Goal: Transaction & Acquisition: Purchase product/service

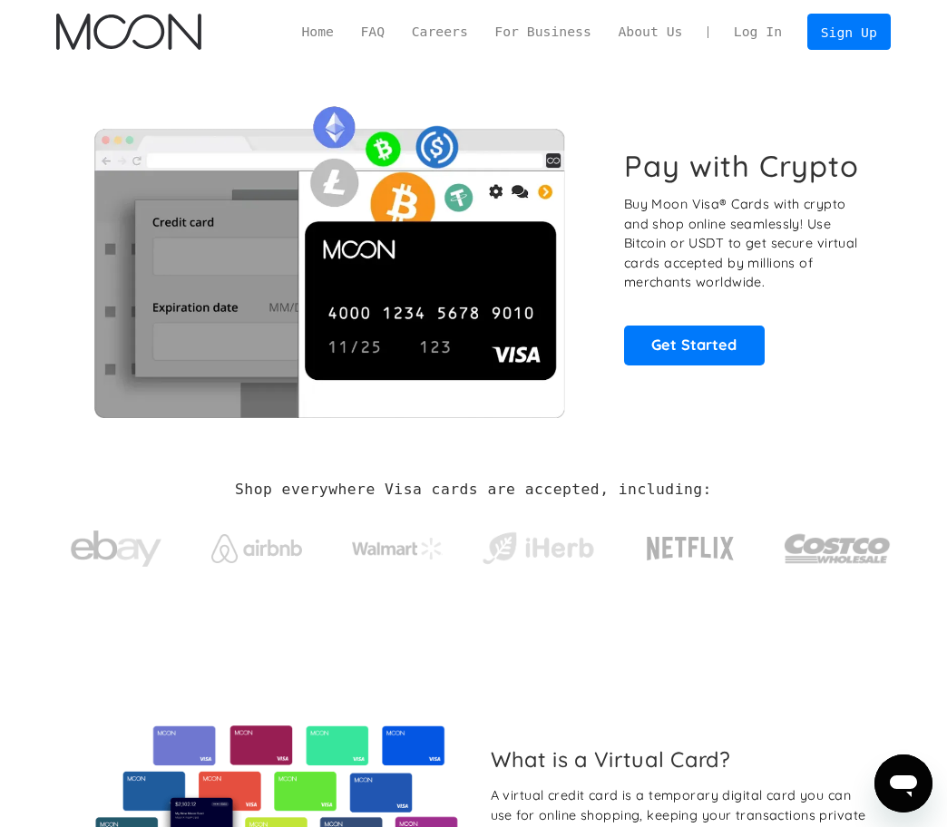
click at [766, 28] on link "Log In" at bounding box center [757, 32] width 75 height 34
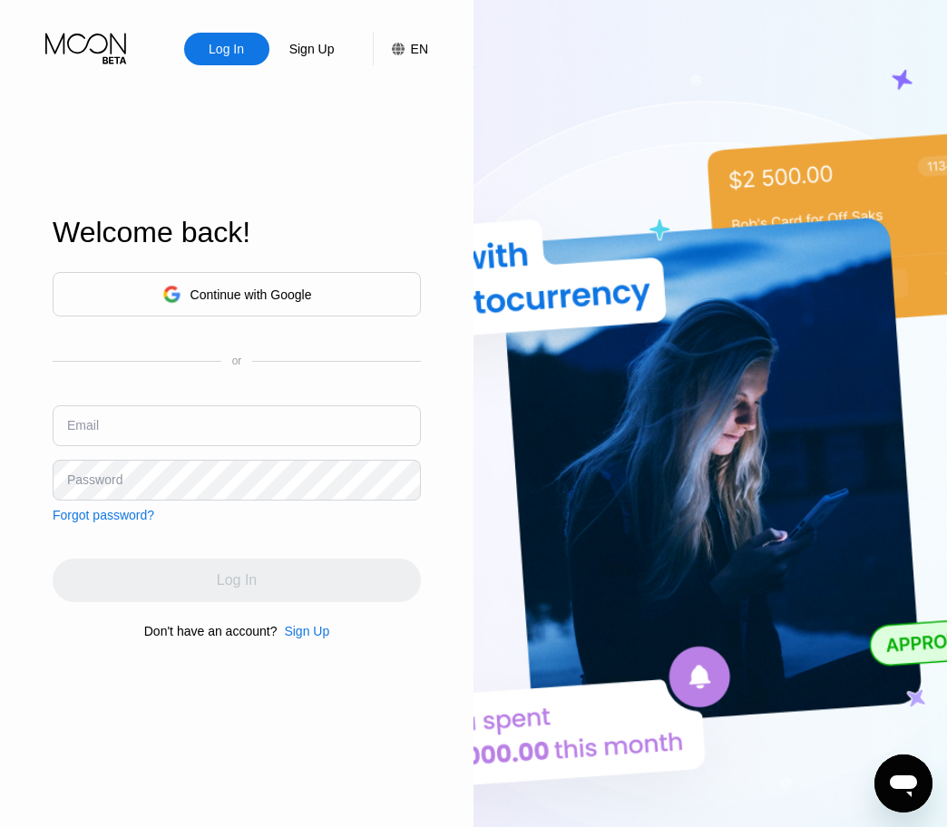
click at [229, 432] on input "text" at bounding box center [237, 425] width 368 height 41
click at [76, 401] on div "Continue with Google or Email Password Forgot password?" at bounding box center [237, 397] width 368 height 250
click at [83, 420] on div "Email" at bounding box center [83, 425] width 32 height 15
click at [275, 438] on input "text" at bounding box center [237, 425] width 368 height 41
paste input "azisowae.work@gmail.com"
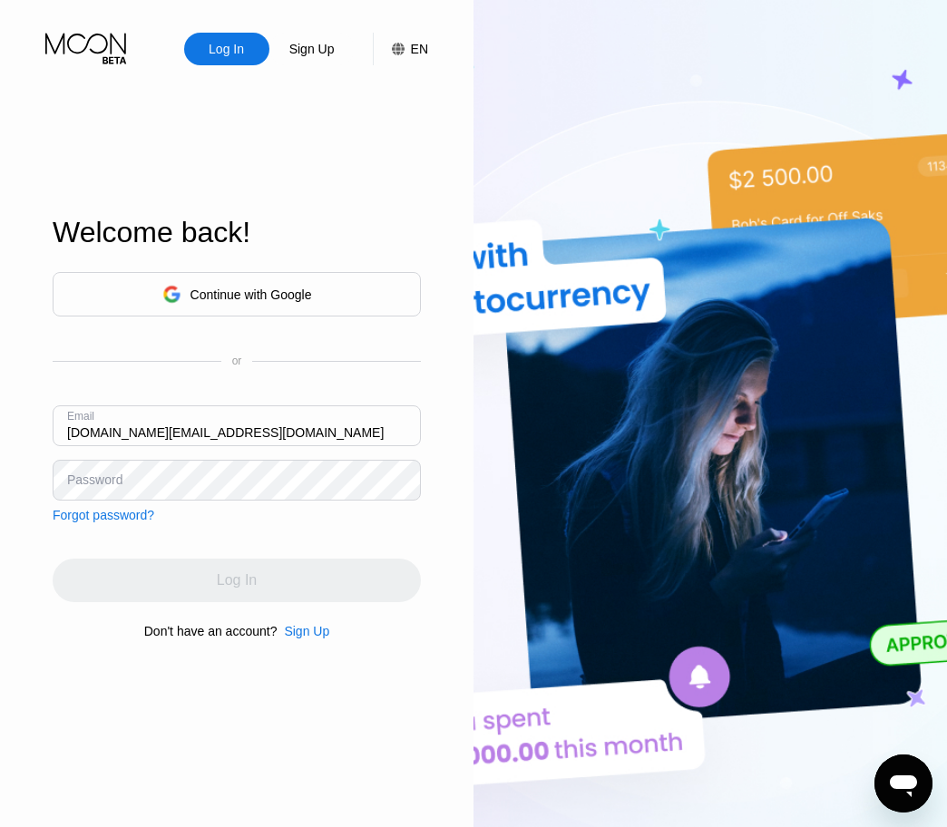
type input "azisowae.work@gmail.com"
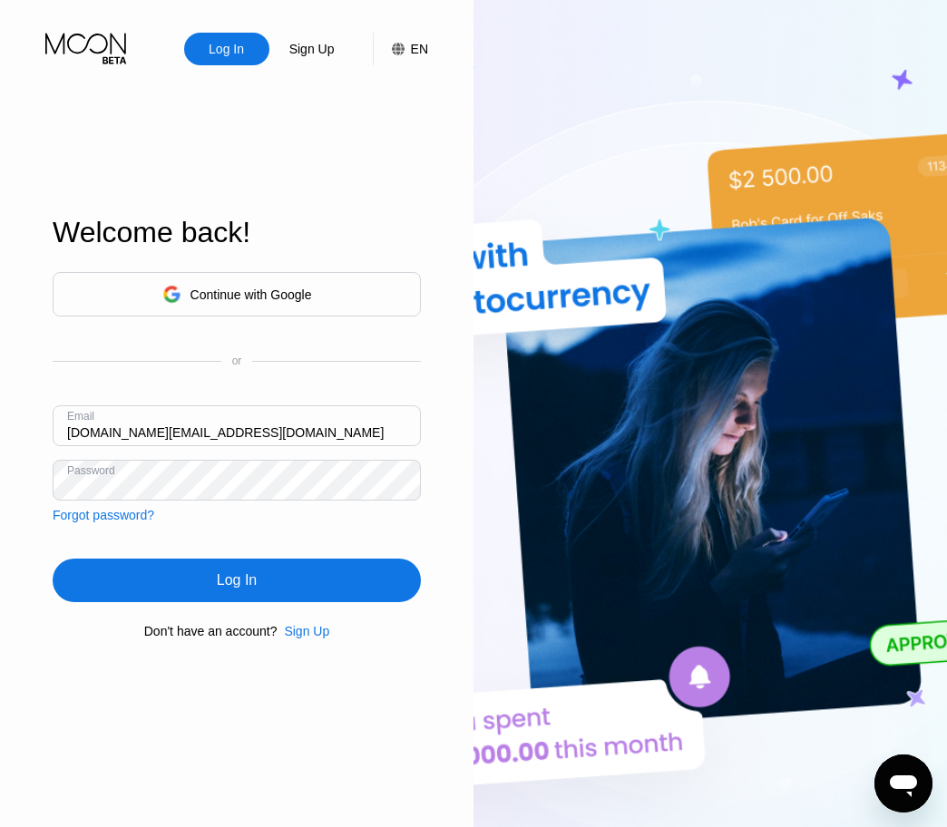
click at [199, 569] on div "Log In" at bounding box center [237, 580] width 368 height 44
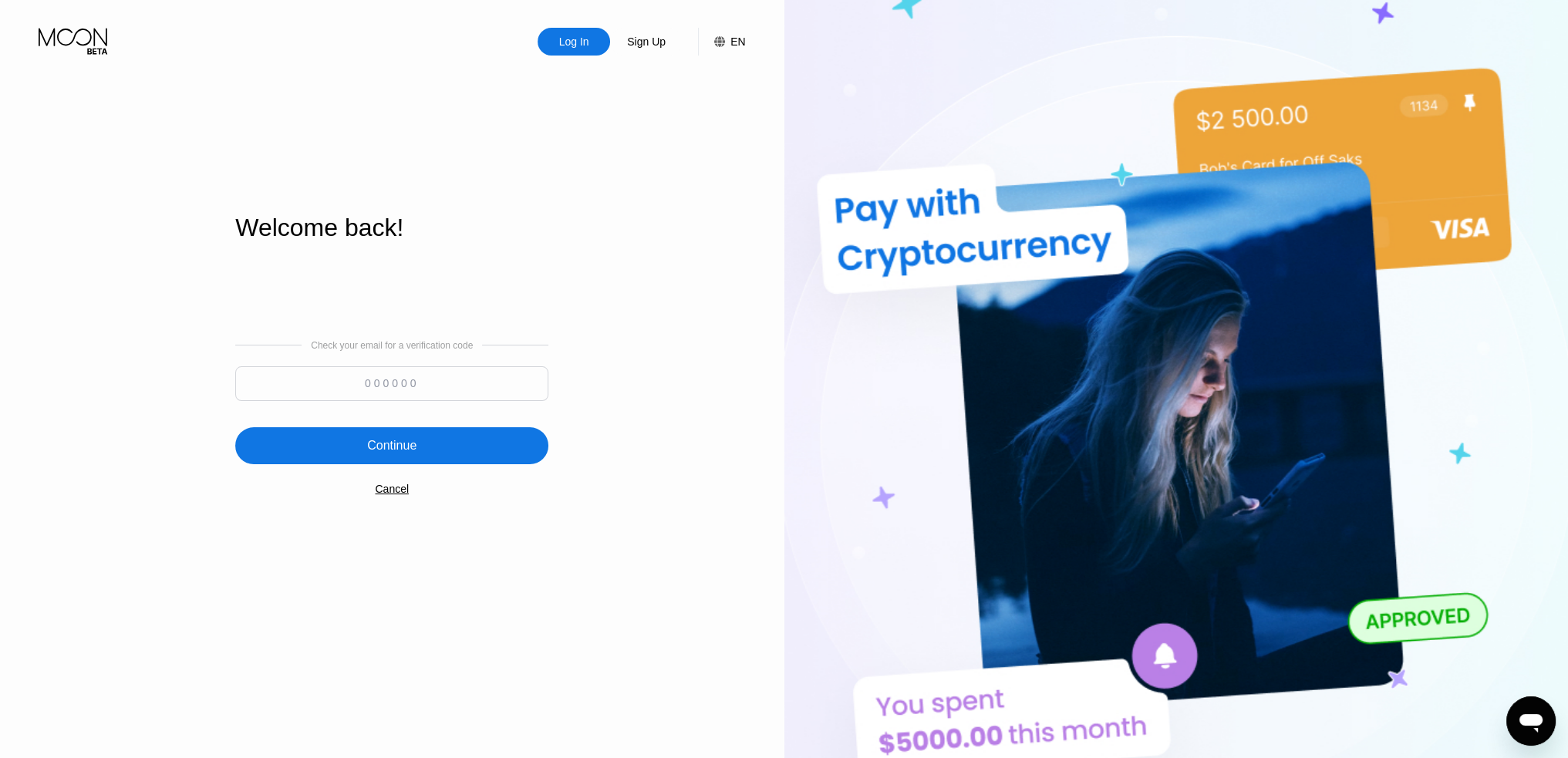
click at [451, 392] on input at bounding box center [392, 384] width 313 height 35
paste input "697817"
type input "697817"
click at [421, 437] on div "Continue" at bounding box center [392, 446] width 313 height 37
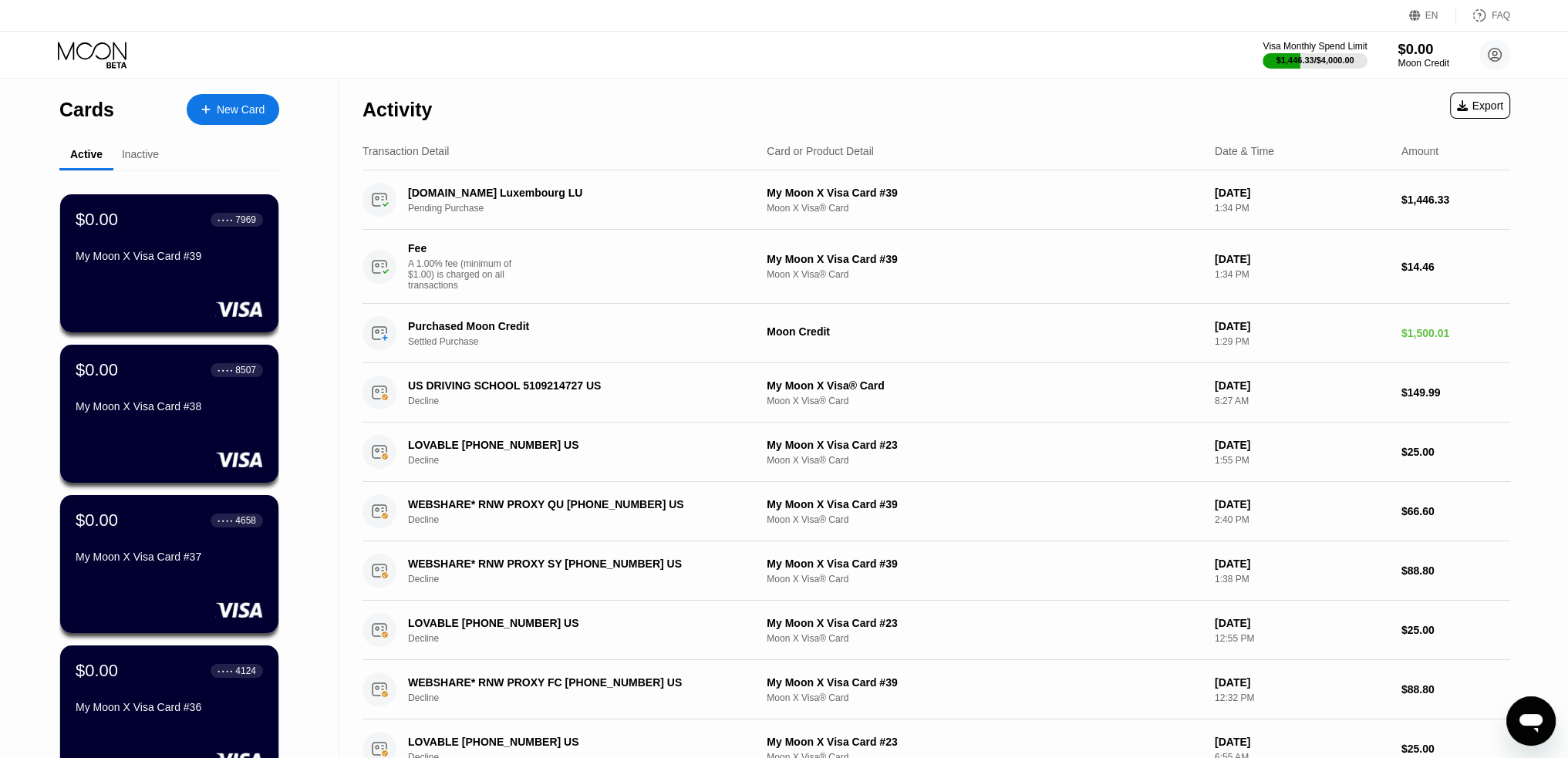
click at [816, 54] on div "$0.00" at bounding box center [1423, 48] width 52 height 16
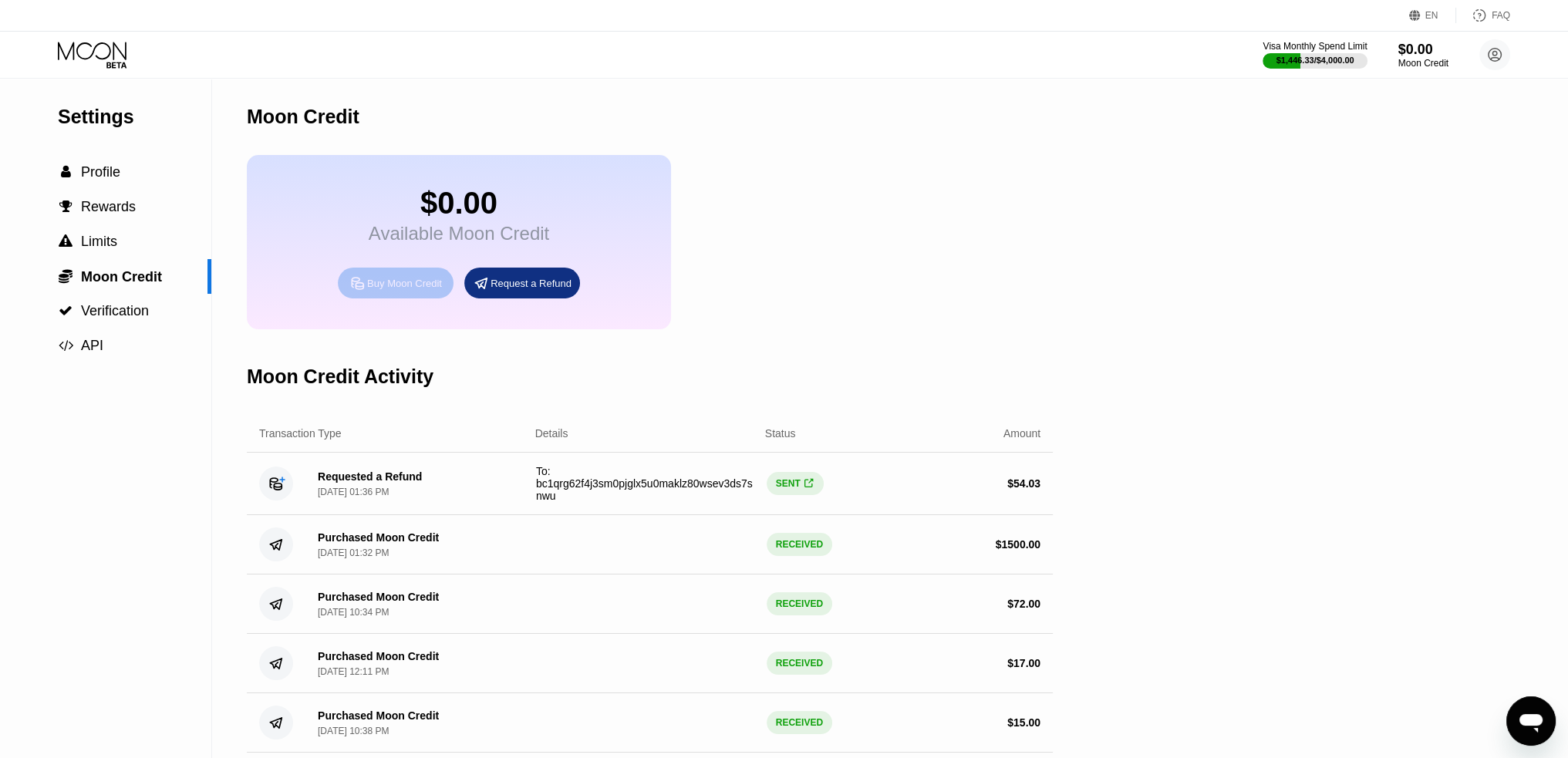
click at [415, 290] on div "Buy Moon Credit" at bounding box center [405, 282] width 75 height 13
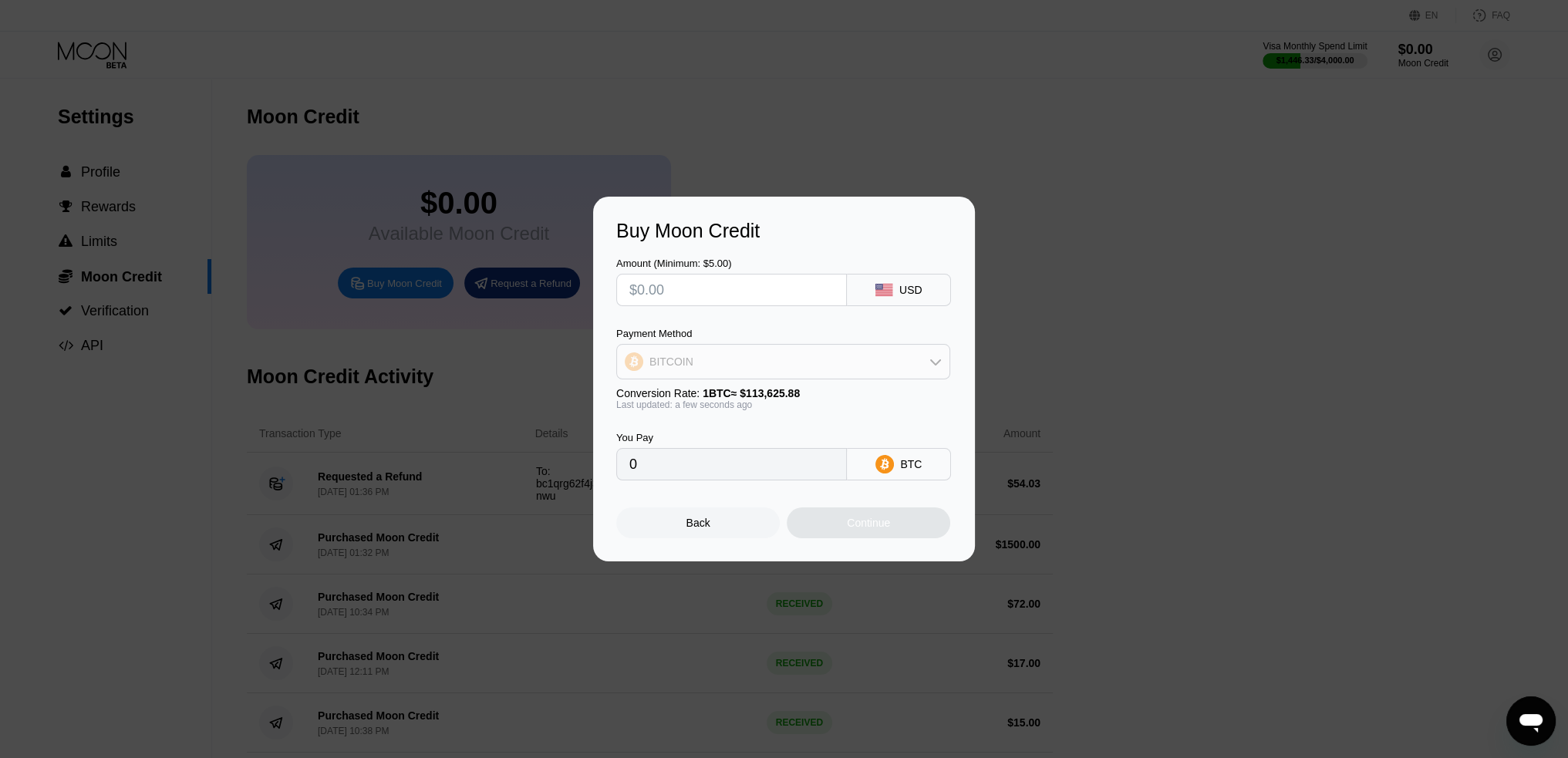
click at [763, 354] on div "BITCOIN" at bounding box center [783, 362] width 333 height 31
click at [755, 395] on div "BITCOIN" at bounding box center [784, 404] width 325 height 31
click at [735, 276] on input "text" at bounding box center [732, 290] width 204 height 31
click at [729, 291] on input "text" at bounding box center [732, 290] width 204 height 31
type input "$8"
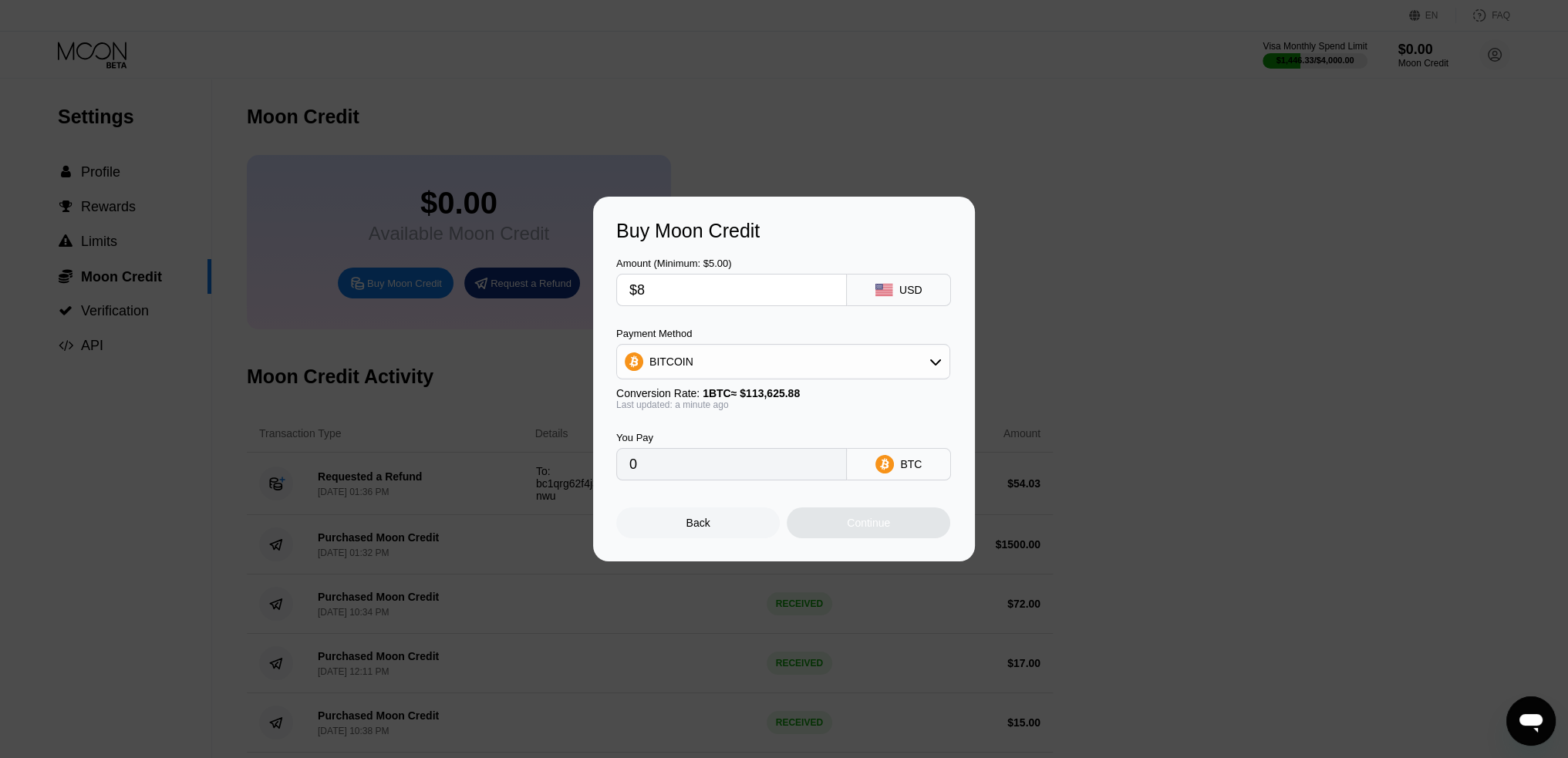
type input "0.00007041"
type input "$80"
type input "0.00070407"
type input "$80"
click at [805, 416] on div "You Pay 0.00070407 BTC" at bounding box center [784, 445] width 335 height 71
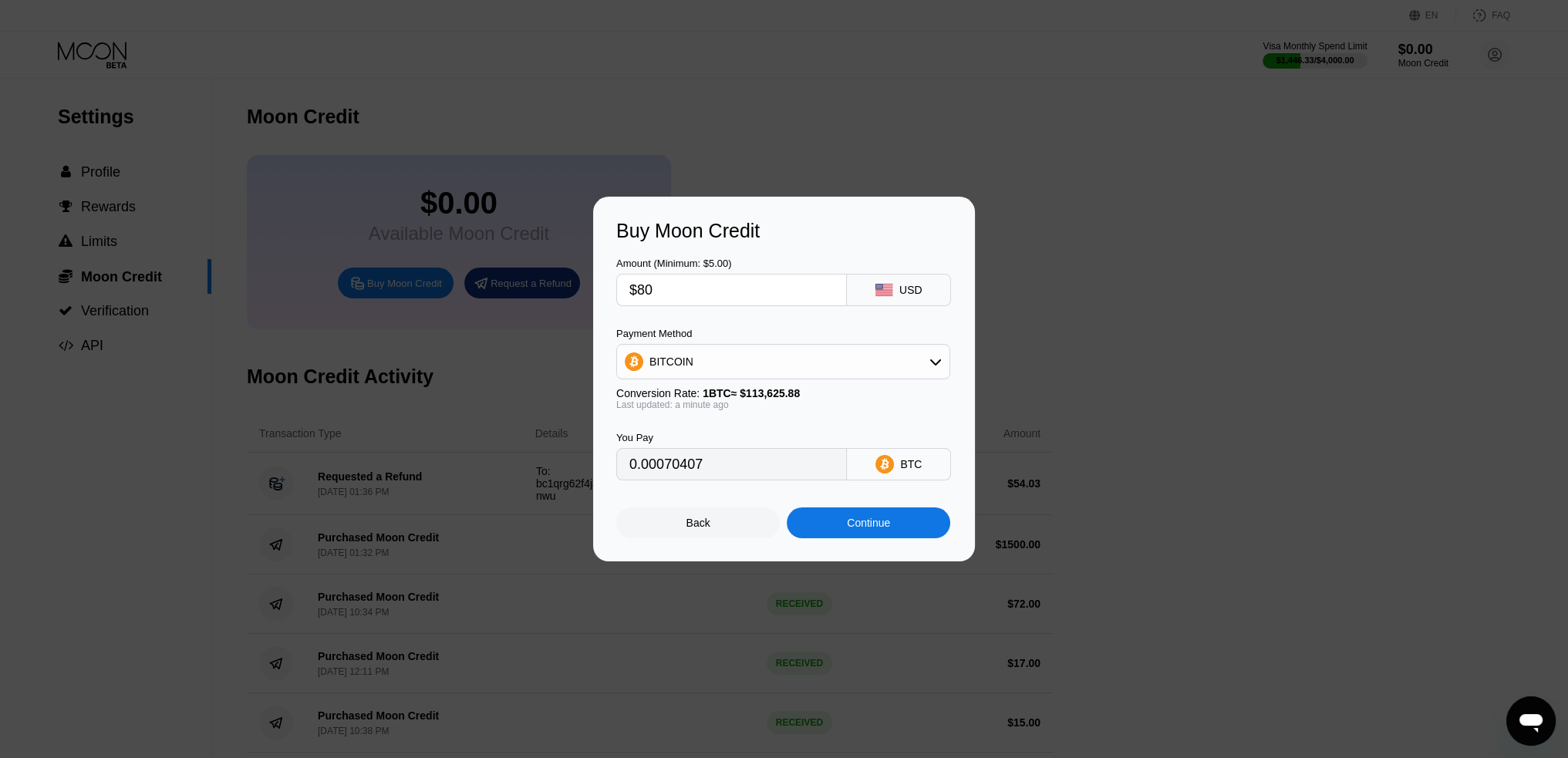
click at [816, 529] on div "Continue" at bounding box center [868, 522] width 43 height 13
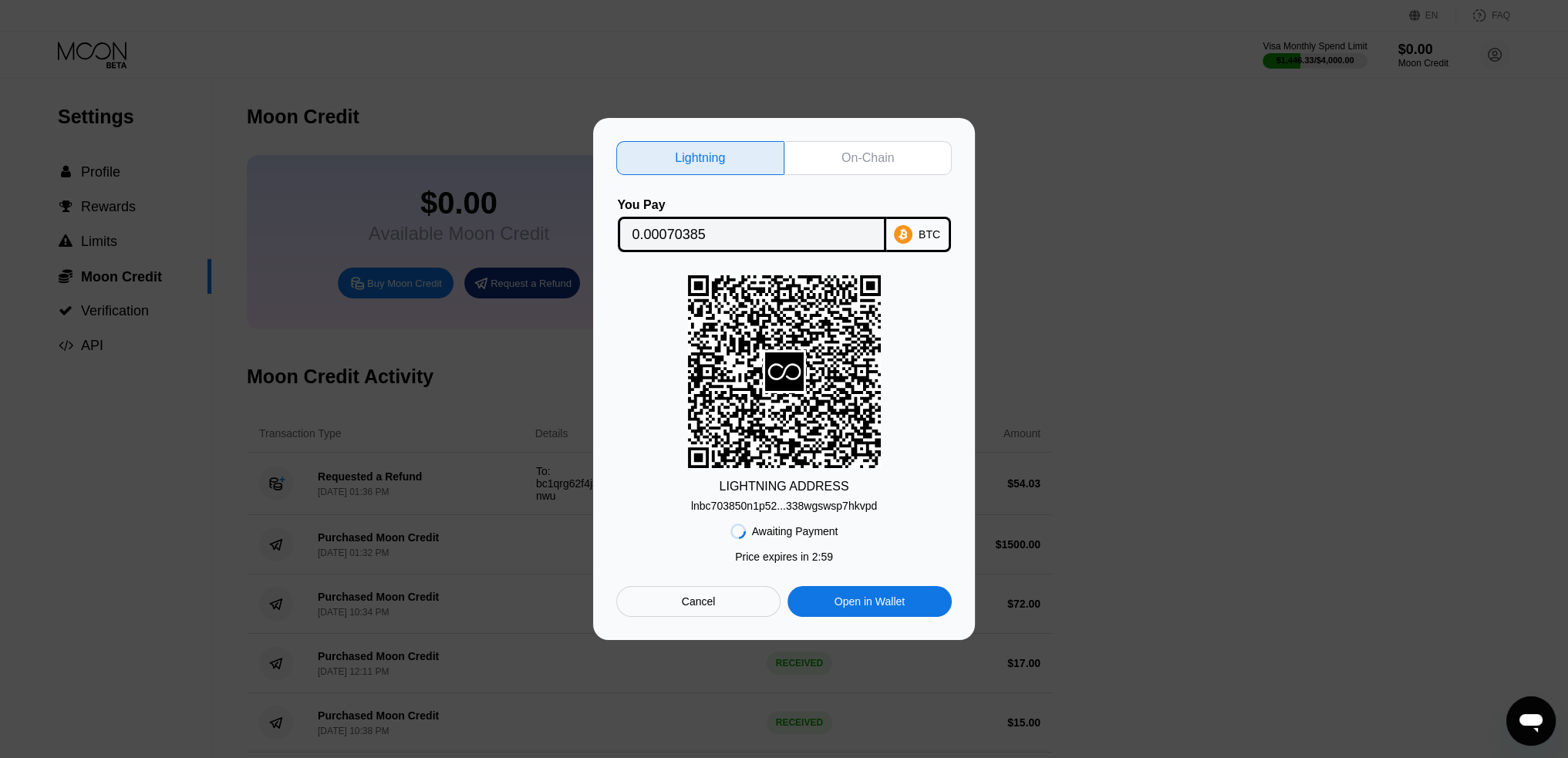
click at [816, 155] on div "On-Chain" at bounding box center [868, 158] width 53 height 15
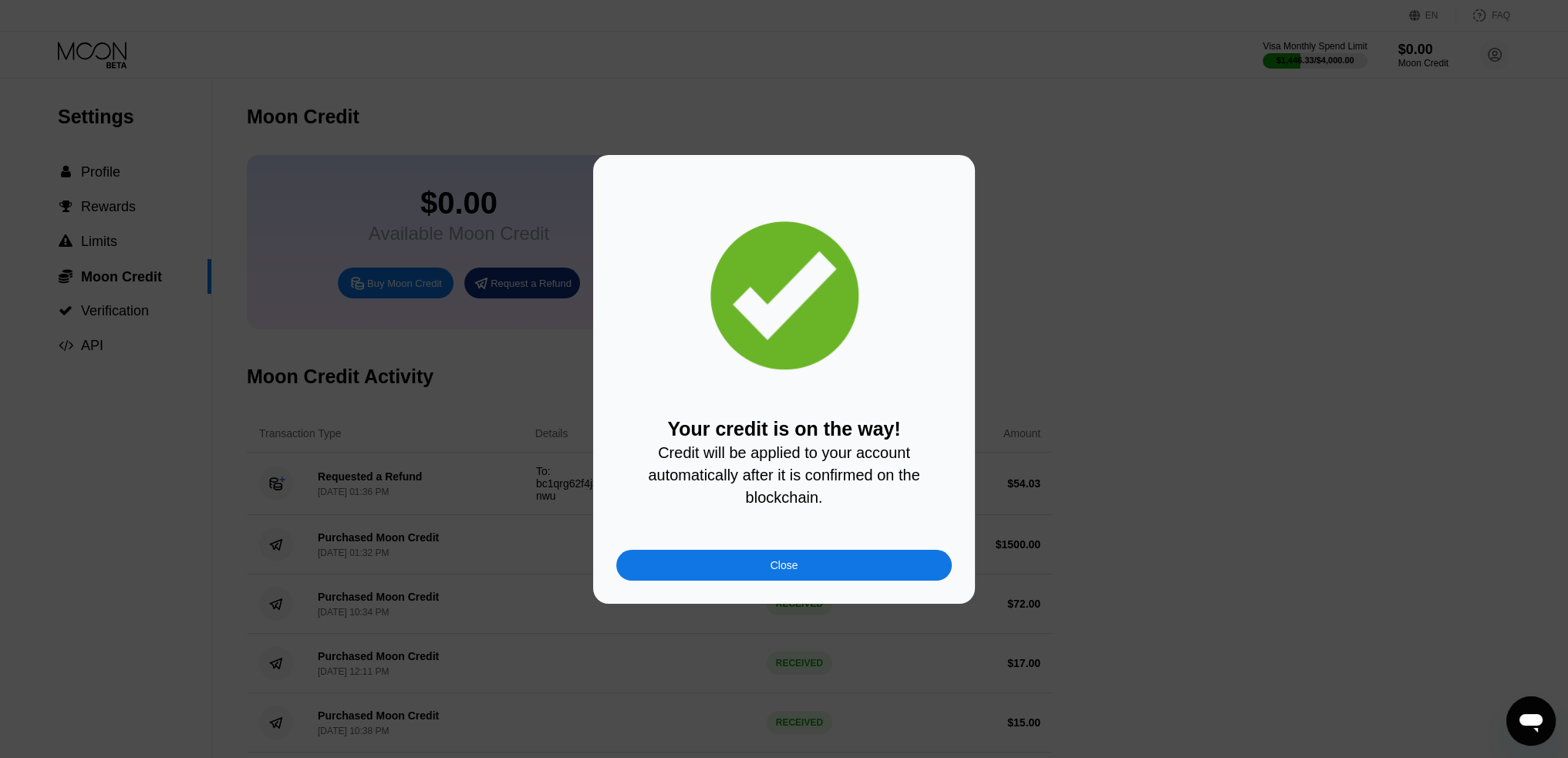
drag, startPoint x: 828, startPoint y: 566, endPoint x: 793, endPoint y: 574, distance: 35.9
click at [816, 567] on div "Close" at bounding box center [784, 565] width 335 height 31
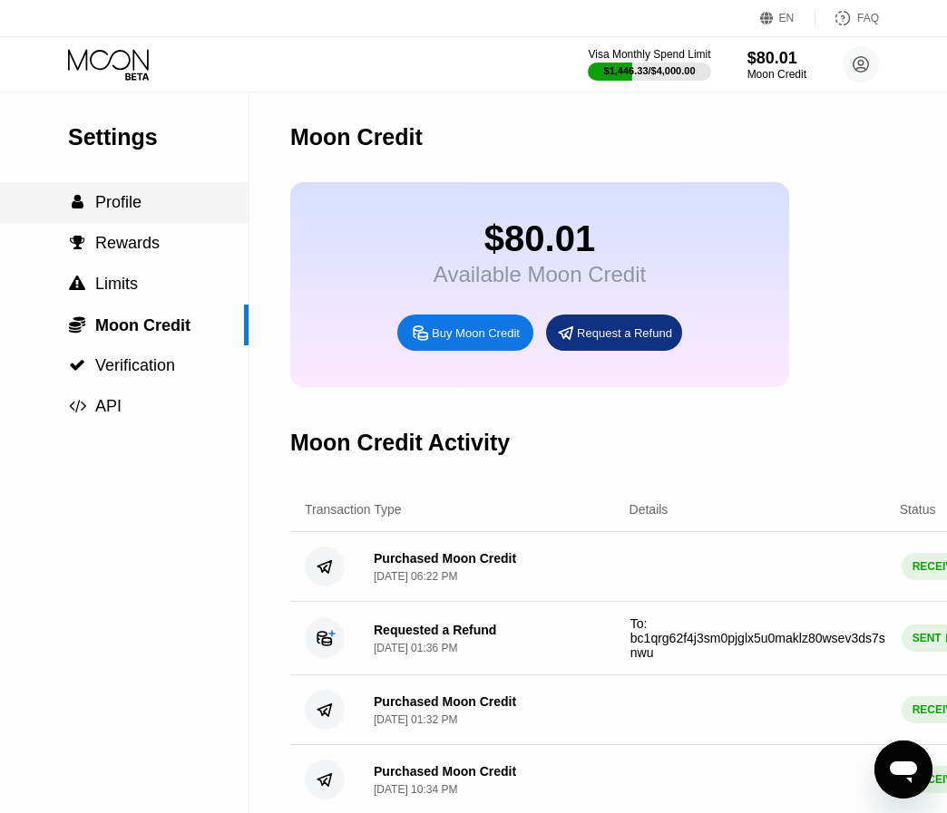
click at [110, 211] on span "Profile" at bounding box center [118, 202] width 46 height 18
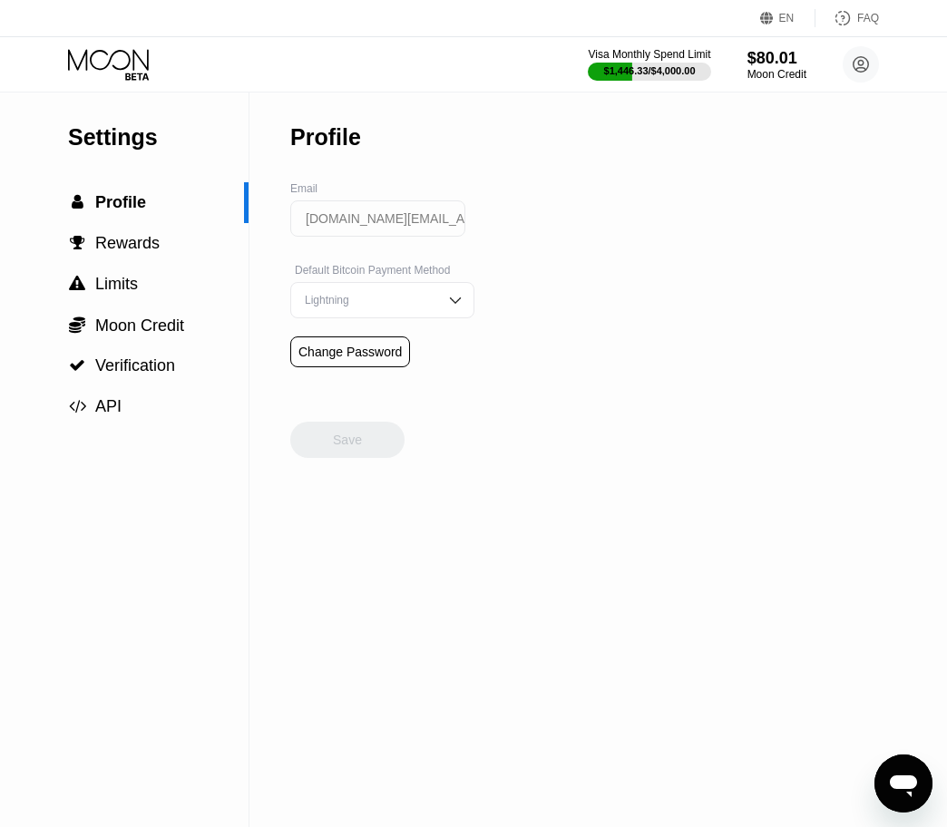
click at [123, 81] on div "Visa Monthly Spend Limit $1,446.33 / $4,000.00 $80.01 Moon Credit azisowae.work…" at bounding box center [473, 64] width 947 height 54
click at [122, 69] on icon at bounding box center [110, 65] width 84 height 32
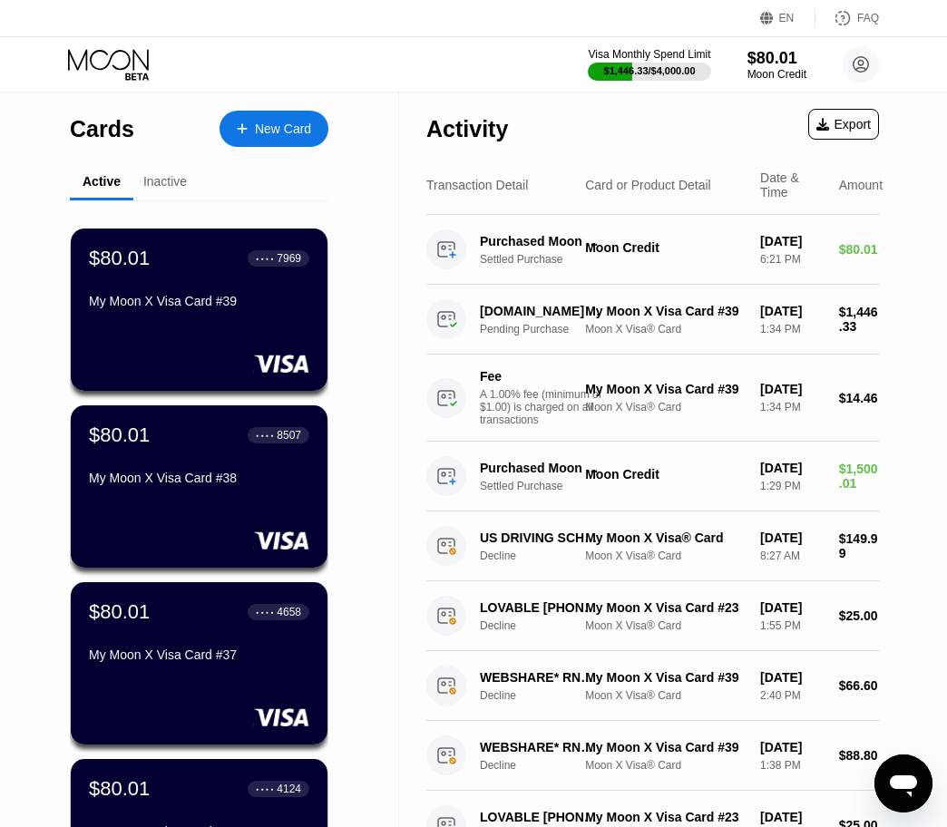
click at [385, 87] on div "Visa Monthly Spend Limit $1,446.33 / $4,000.00 $80.01 Moon Credit [DOMAIN_NAME]…" at bounding box center [473, 64] width 947 height 54
